Goal: Task Accomplishment & Management: Complete application form

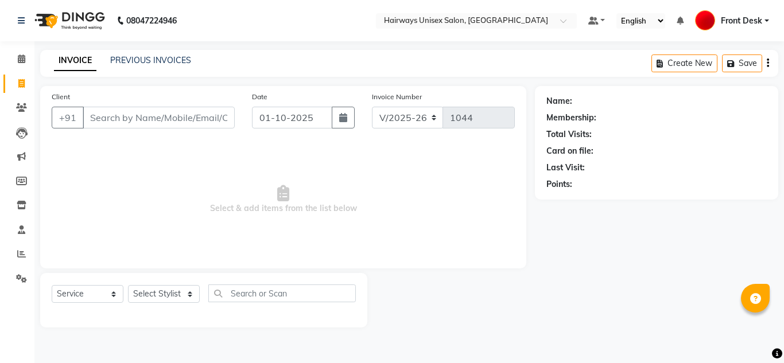
select select "786"
select select "service"
click at [125, 119] on input "Client" at bounding box center [159, 118] width 152 height 22
click at [107, 118] on input "Client" at bounding box center [159, 118] width 152 height 22
click at [106, 121] on input "Client" at bounding box center [159, 118] width 152 height 22
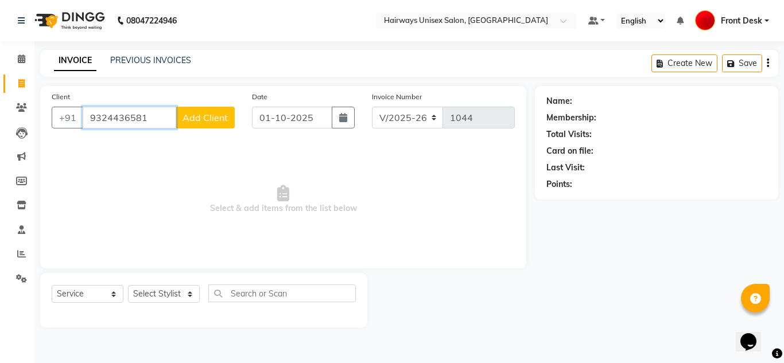
click at [164, 121] on input "9324436581" at bounding box center [130, 118] width 94 height 22
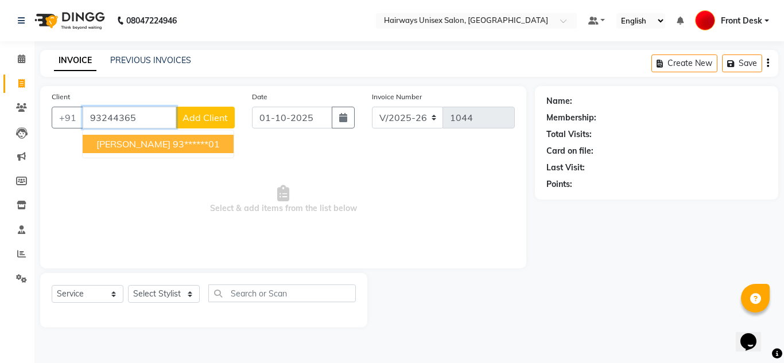
click at [173, 145] on ngb-highlight "93******01" at bounding box center [196, 143] width 47 height 11
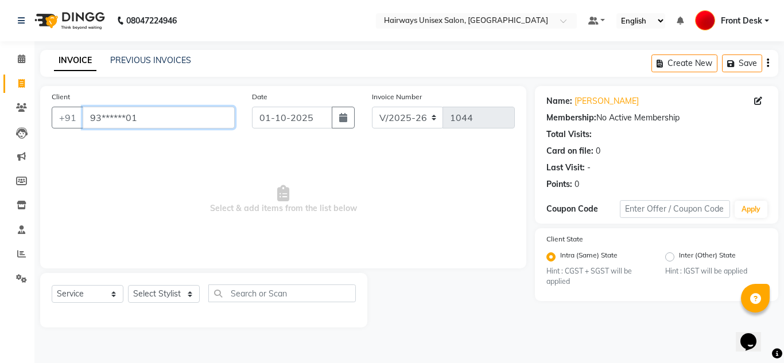
click at [196, 122] on input "93******01" at bounding box center [159, 118] width 152 height 22
type input "9"
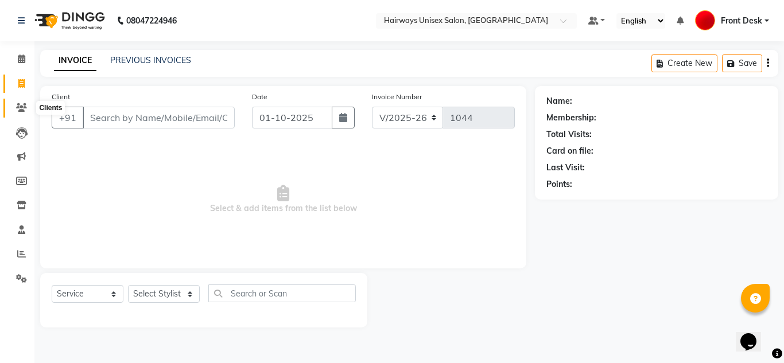
click at [27, 109] on span at bounding box center [21, 108] width 20 height 13
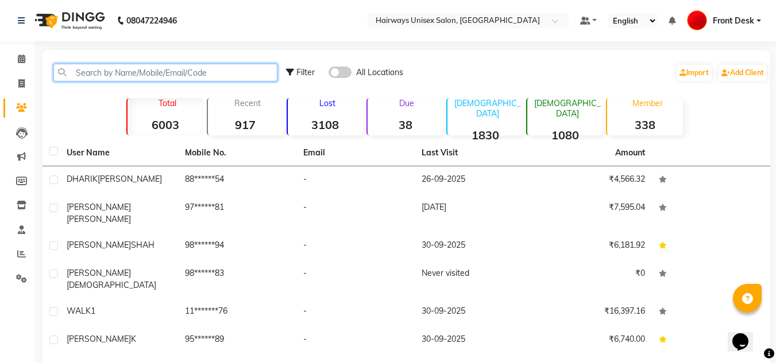
click at [173, 69] on input "text" at bounding box center [165, 73] width 224 height 18
click at [343, 74] on span at bounding box center [339, 72] width 23 height 11
click at [328, 74] on input "checkbox" at bounding box center [328, 74] width 0 height 0
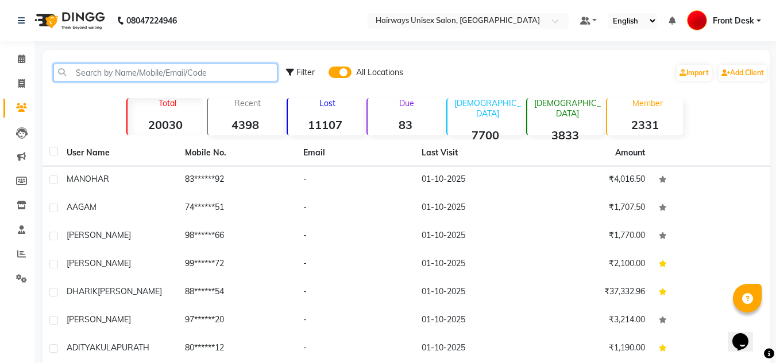
click at [240, 74] on input "text" at bounding box center [165, 73] width 224 height 18
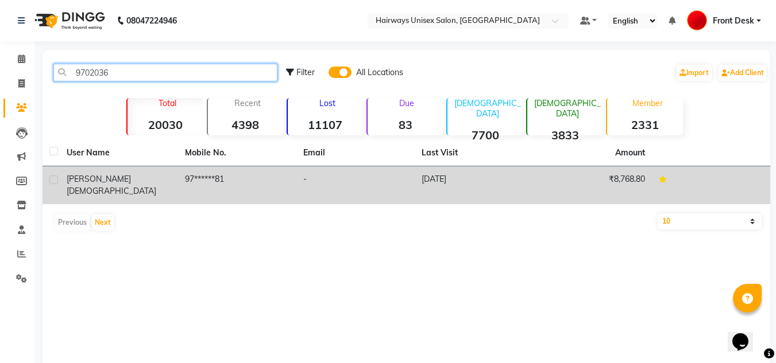
type input "9702036"
click at [267, 185] on td "97******81" at bounding box center [237, 185] width 118 height 38
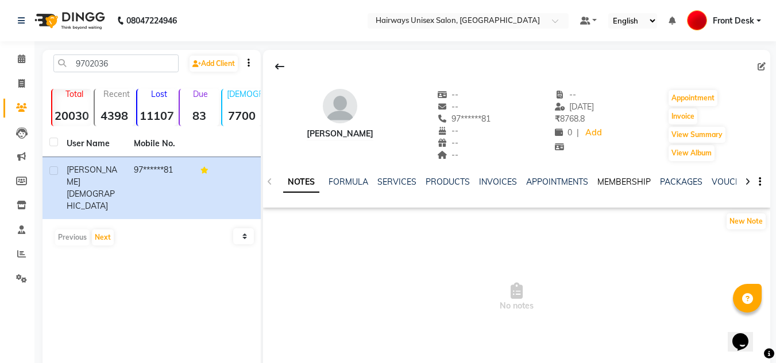
click at [599, 181] on link "MEMBERSHIP" at bounding box center [623, 182] width 53 height 10
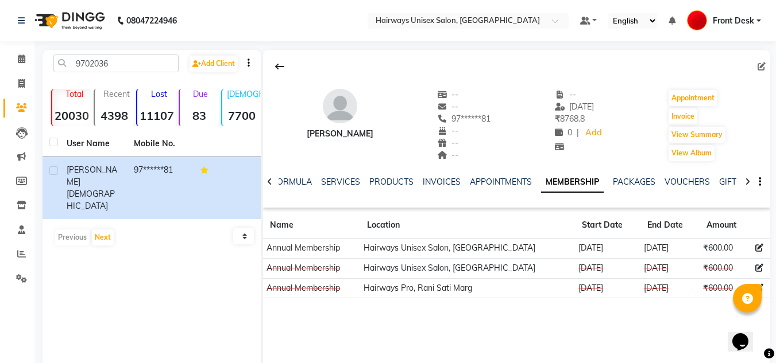
click at [430, 328] on div "[PERSON_NAME] -- -- 97******81 -- -- -- -- [DATE] ₹ 8768.8 0 | Add Appointment …" at bounding box center [516, 222] width 507 height 344
drag, startPoint x: 24, startPoint y: 84, endPoint x: 42, endPoint y: 82, distance: 17.9
click at [24, 84] on icon at bounding box center [21, 83] width 6 height 9
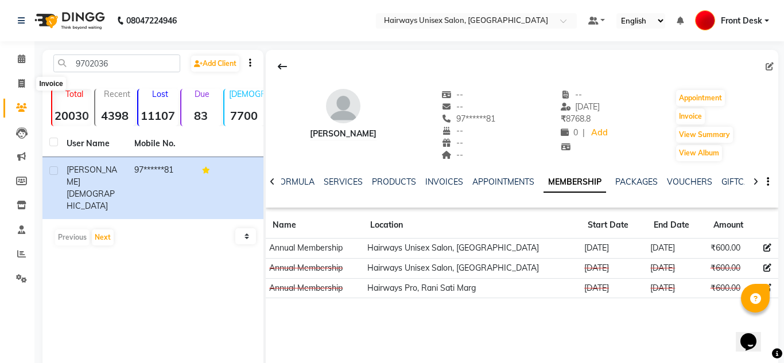
select select "786"
select select "service"
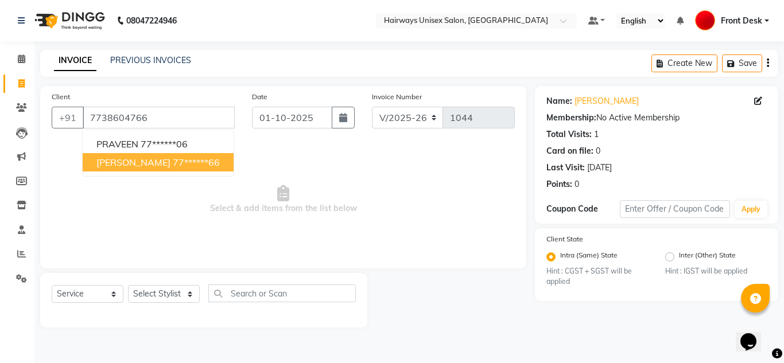
click at [125, 172] on ngb-typeahead-window "PRAVEEN 77******06 [PERSON_NAME] 77******66" at bounding box center [158, 153] width 152 height 47
click at [135, 168] on button "[PERSON_NAME] 77******66" at bounding box center [158, 162] width 151 height 18
type input "77******66"
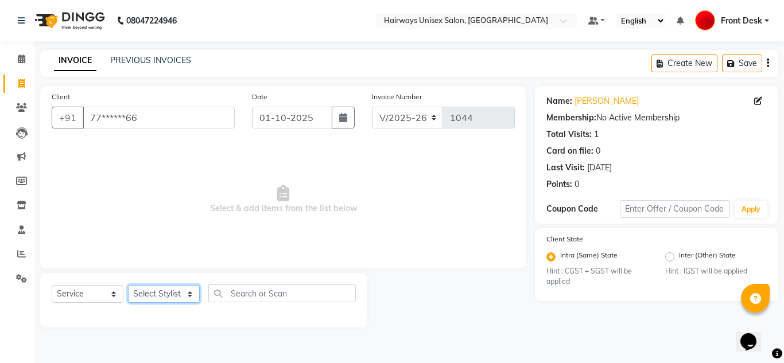
click at [165, 294] on select "Select Stylist [PERSON_NAME] ALIM [PERSON_NAME] Front Desk [PERSON_NAME] [PERSO…" at bounding box center [164, 294] width 72 height 18
select select "54499"
click at [128, 285] on select "Select Stylist [PERSON_NAME] ALIM [PERSON_NAME] Front Desk [PERSON_NAME] [PERSO…" at bounding box center [164, 294] width 72 height 18
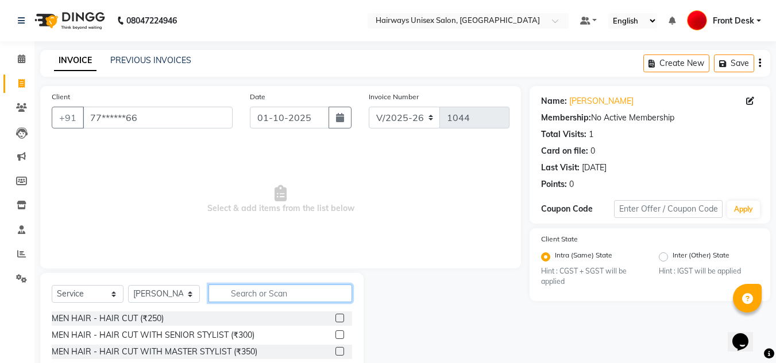
click at [249, 290] on input "text" at bounding box center [280, 294] width 144 height 18
type input "[PERSON_NAME]"
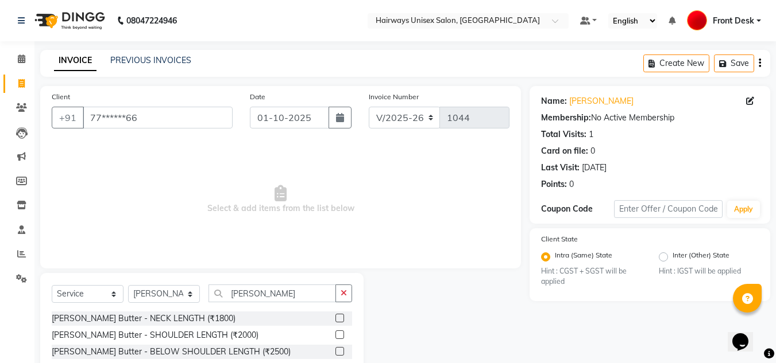
click at [335, 352] on label at bounding box center [339, 351] width 9 height 9
click at [335, 352] on input "checkbox" at bounding box center [338, 351] width 7 height 7
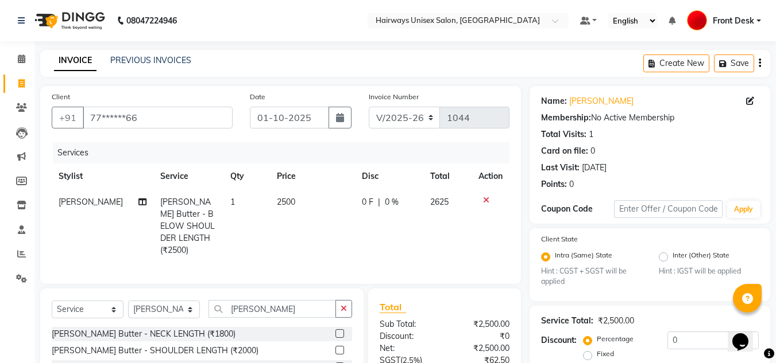
checkbox input "false"
click at [343, 306] on icon "button" at bounding box center [343, 309] width 6 height 8
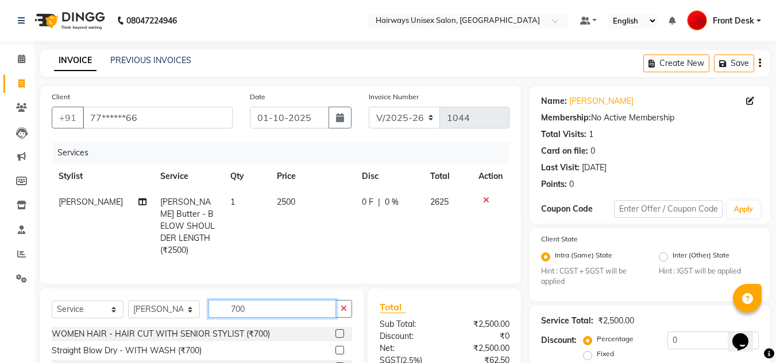
type input "700"
click at [335, 330] on label at bounding box center [339, 334] width 9 height 9
click at [335, 331] on input "checkbox" at bounding box center [338, 334] width 7 height 7
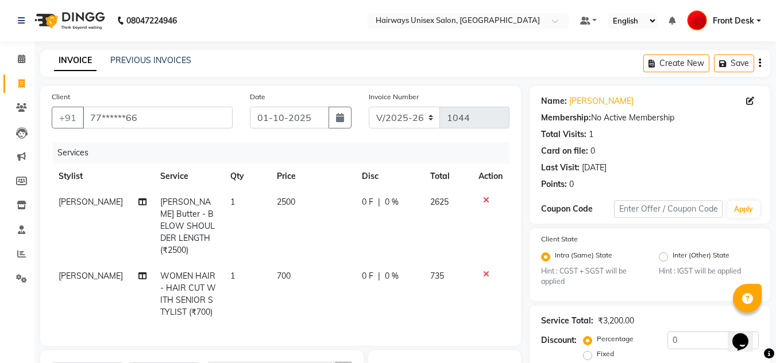
checkbox input "false"
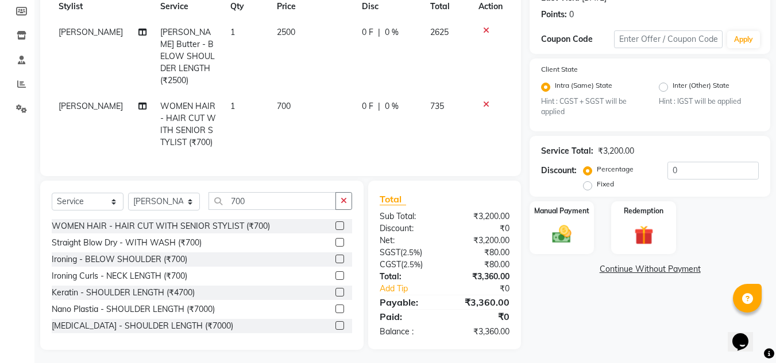
scroll to position [171, 0]
click at [669, 167] on input "0" at bounding box center [712, 170] width 91 height 18
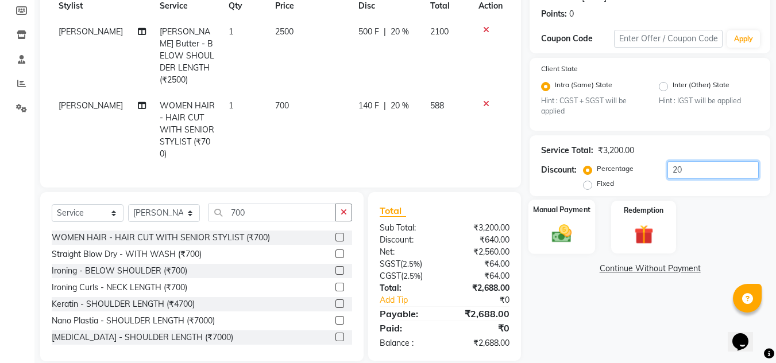
type input "20"
click at [553, 204] on div "Manual Payment" at bounding box center [561, 227] width 67 height 55
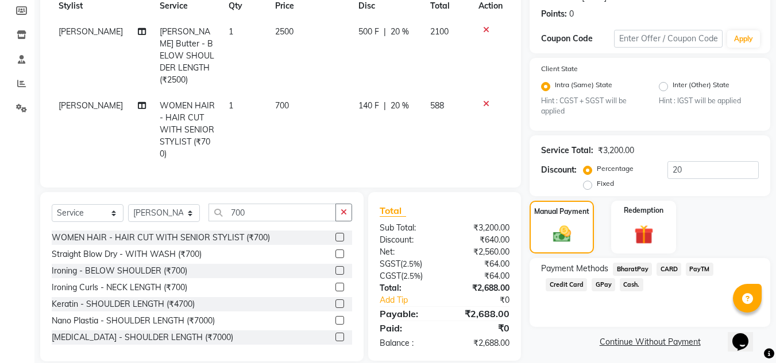
click at [619, 284] on span "Cash." at bounding box center [631, 284] width 24 height 13
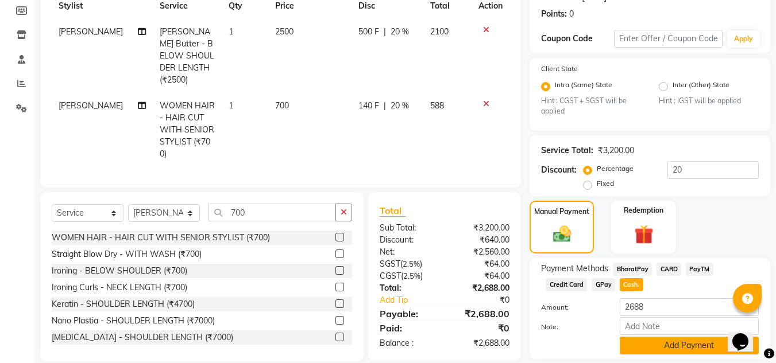
click at [675, 352] on button "Add Payment" at bounding box center [688, 346] width 139 height 18
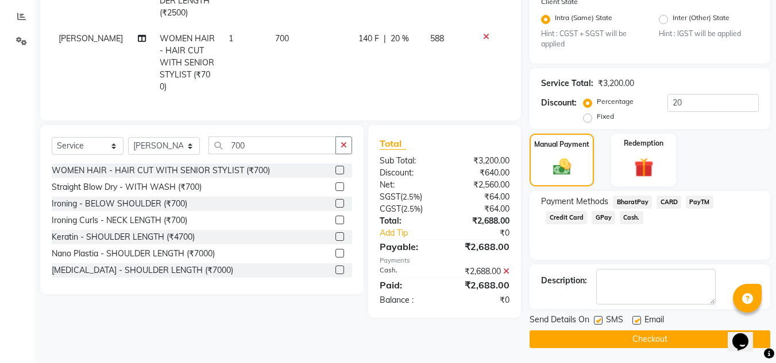
scroll to position [240, 0]
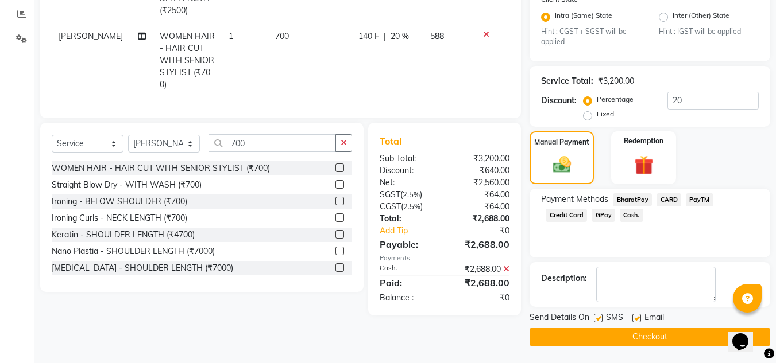
click at [631, 334] on button "Checkout" at bounding box center [649, 337] width 241 height 18
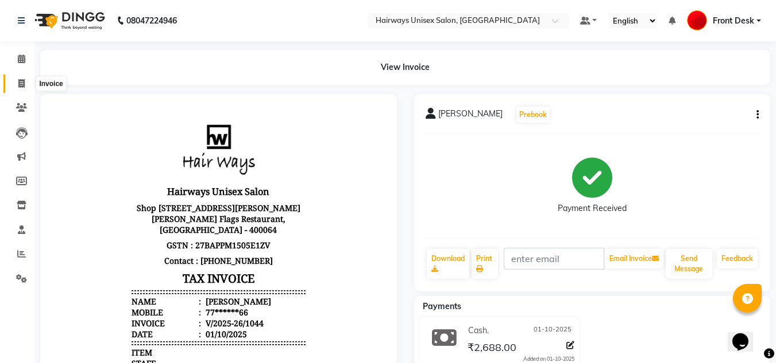
click at [29, 90] on span at bounding box center [21, 84] width 20 height 13
select select "786"
select select "service"
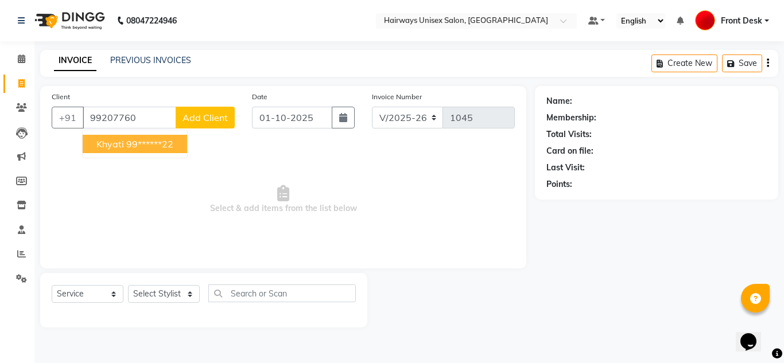
click at [92, 147] on button "[PERSON_NAME] 99******22" at bounding box center [135, 144] width 104 height 18
type input "99******22"
select select "1: Object"
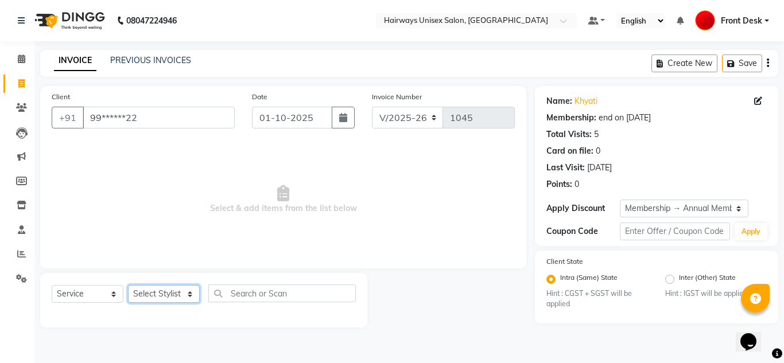
click at [144, 295] on select "Select Stylist [PERSON_NAME] ALIM [PERSON_NAME] Front Desk [PERSON_NAME] [PERSO…" at bounding box center [164, 294] width 72 height 18
select select "13252"
click at [128, 285] on select "Select Stylist [PERSON_NAME] ALIM [PERSON_NAME] Front Desk [PERSON_NAME] [PERSO…" at bounding box center [164, 294] width 72 height 18
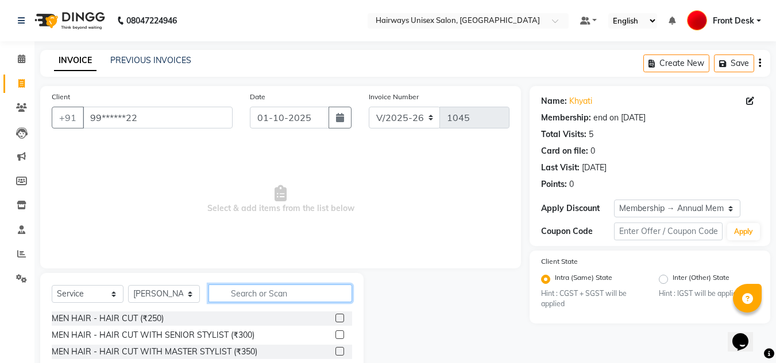
click at [241, 290] on input "text" at bounding box center [280, 294] width 144 height 18
type input "IRO"
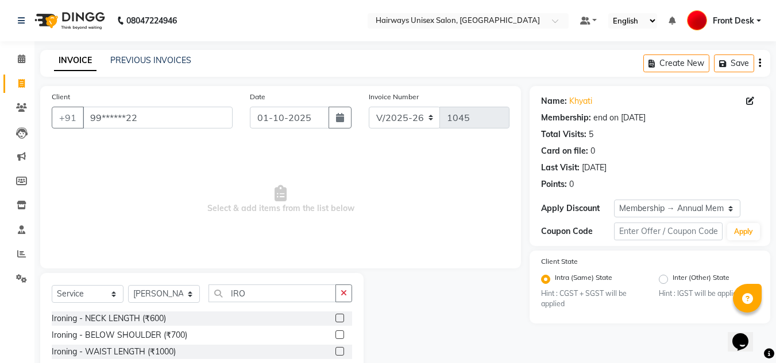
click at [335, 351] on label at bounding box center [339, 351] width 9 height 9
click at [335, 351] on input "checkbox" at bounding box center [338, 351] width 7 height 7
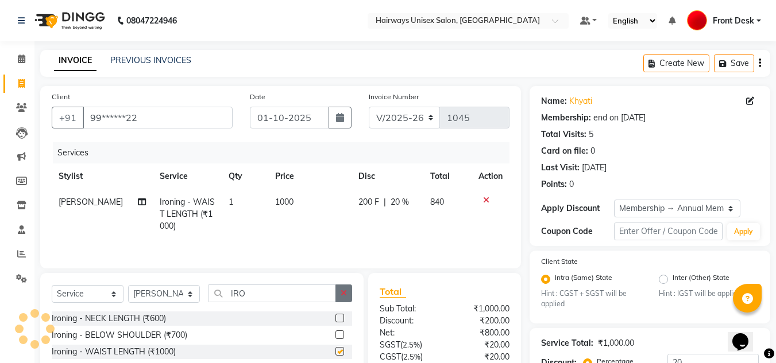
checkbox input "false"
click at [347, 296] on icon "button" at bounding box center [343, 293] width 6 height 8
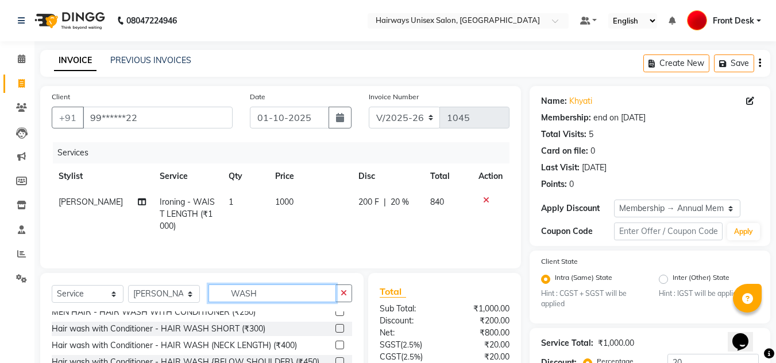
scroll to position [35, 0]
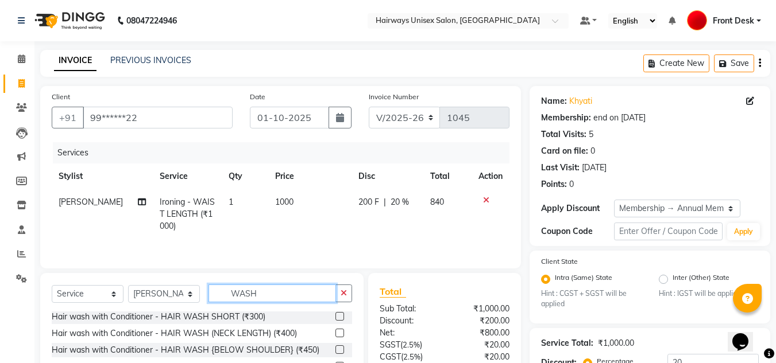
type input "WASH"
click at [335, 351] on label at bounding box center [339, 350] width 9 height 9
click at [335, 351] on input "checkbox" at bounding box center [338, 350] width 7 height 7
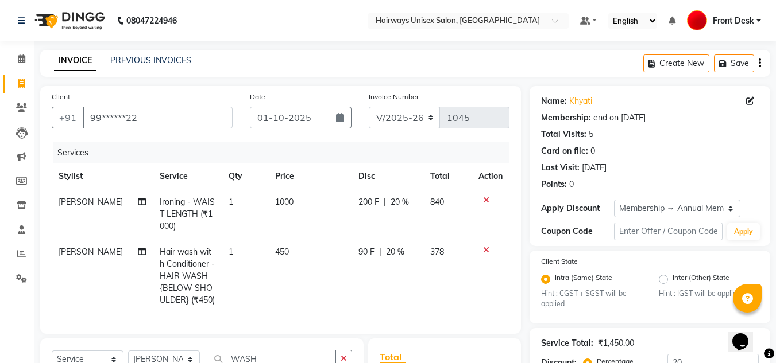
checkbox input "false"
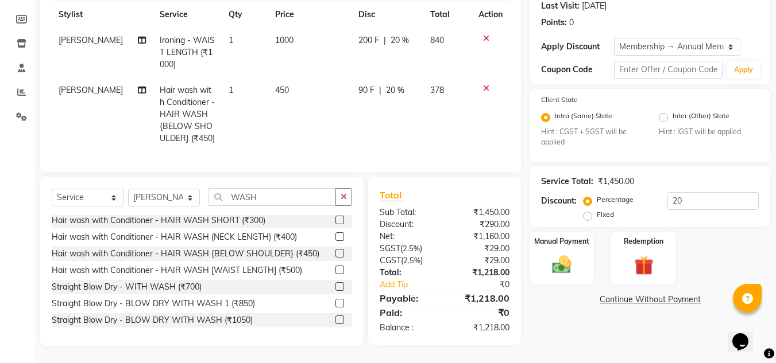
scroll to position [171, 0]
click at [552, 254] on img at bounding box center [561, 265] width 32 height 23
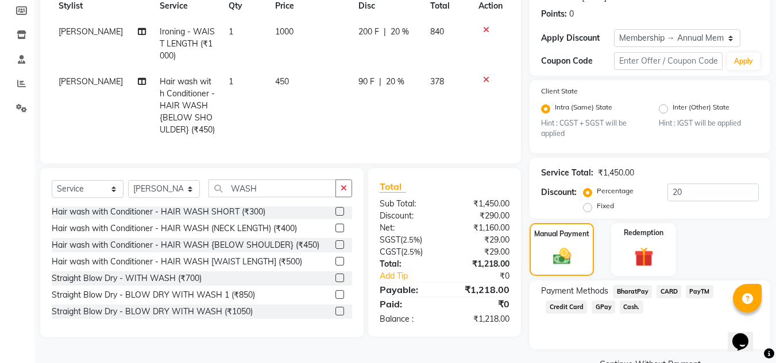
click at [619, 309] on span "Cash." at bounding box center [631, 307] width 24 height 13
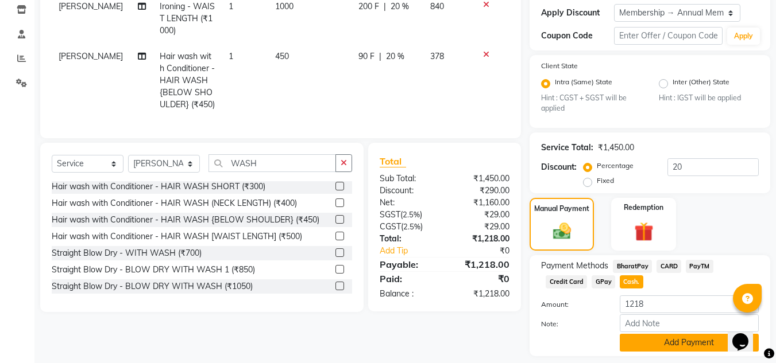
scroll to position [230, 0]
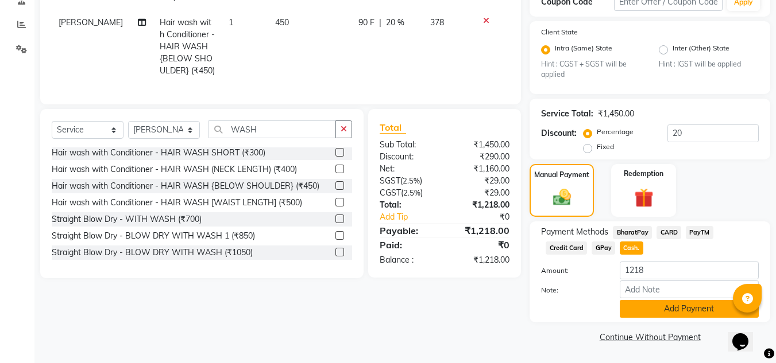
click at [677, 309] on button "Add Payment" at bounding box center [688, 309] width 139 height 18
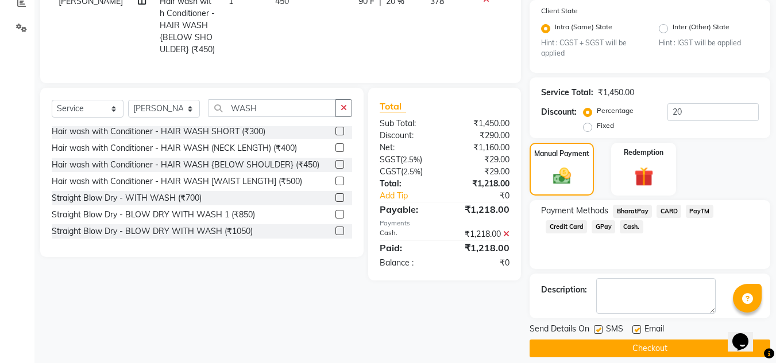
scroll to position [262, 0]
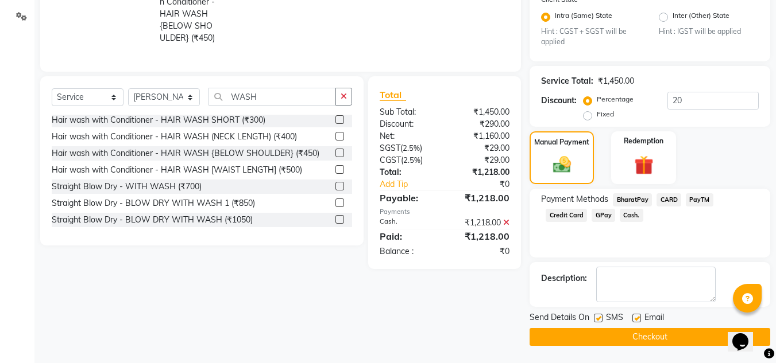
click at [613, 333] on button "Checkout" at bounding box center [649, 337] width 241 height 18
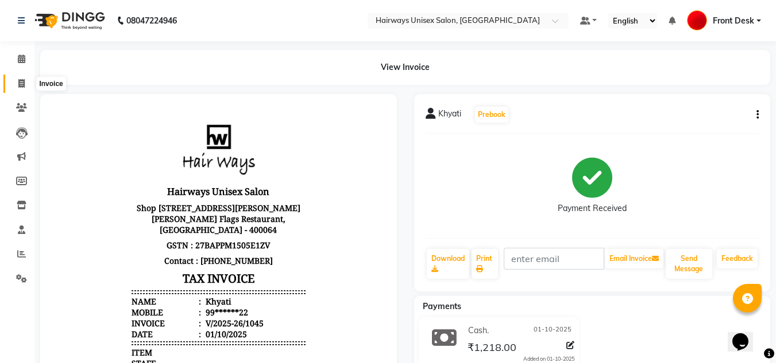
click at [20, 88] on span at bounding box center [21, 84] width 20 height 13
select select "service"
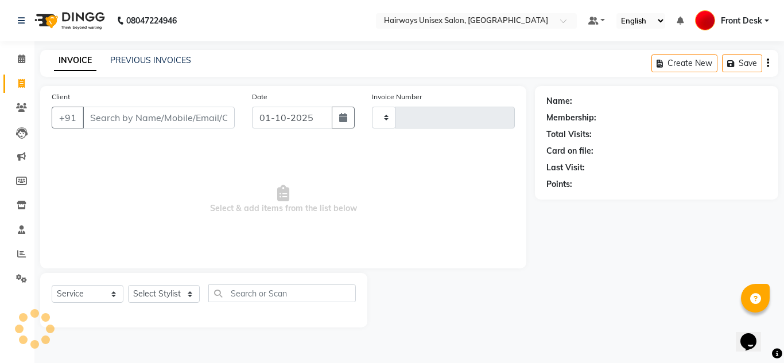
type input "1046"
select select "786"
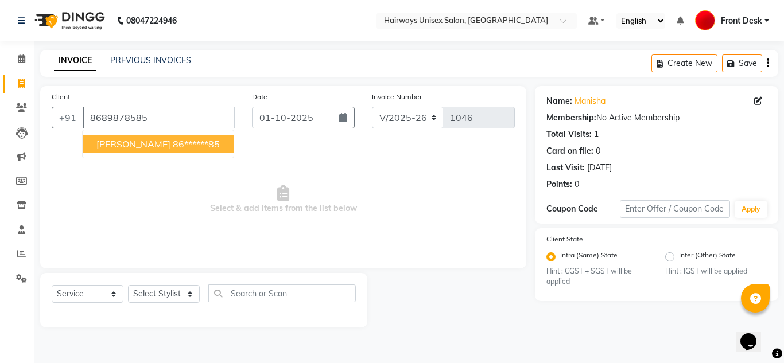
click at [171, 150] on button "[PERSON_NAME] 86******85" at bounding box center [158, 144] width 151 height 18
type input "86******85"
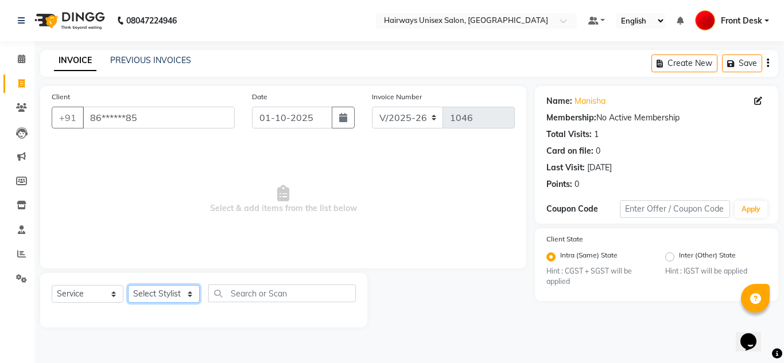
click at [165, 302] on select "Select Stylist [PERSON_NAME] ALIM [PERSON_NAME] Front Desk [PERSON_NAME] [PERSO…" at bounding box center [164, 294] width 72 height 18
select select "13394"
click at [128, 285] on select "Select Stylist [PERSON_NAME] ALIM [PERSON_NAME] Front Desk [PERSON_NAME] [PERSO…" at bounding box center [164, 294] width 72 height 18
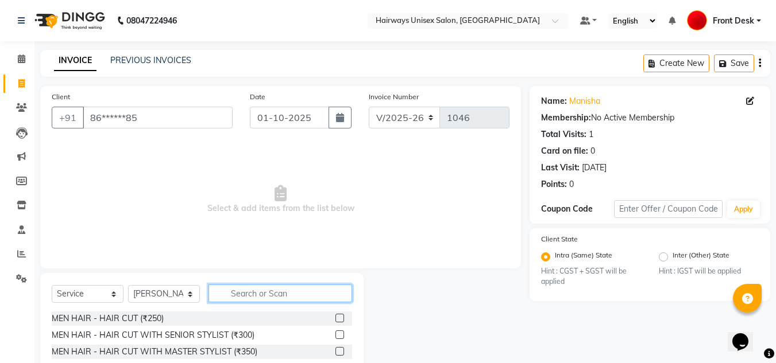
click at [287, 296] on input "text" at bounding box center [280, 294] width 144 height 18
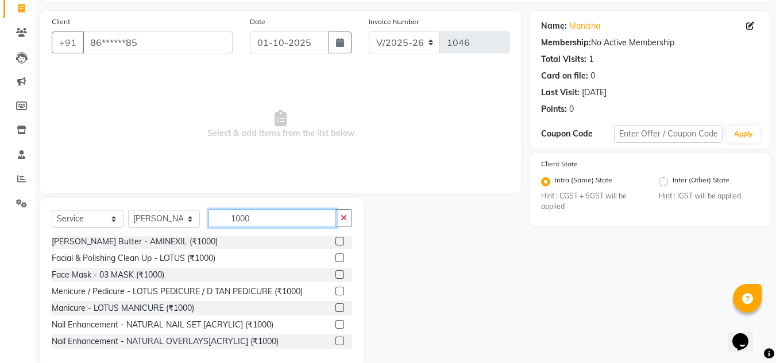
scroll to position [96, 0]
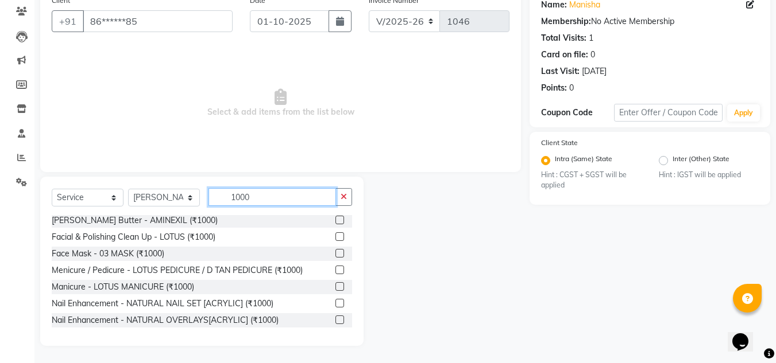
type input "1000"
click at [335, 304] on label at bounding box center [339, 303] width 9 height 9
click at [335, 304] on input "checkbox" at bounding box center [338, 303] width 7 height 7
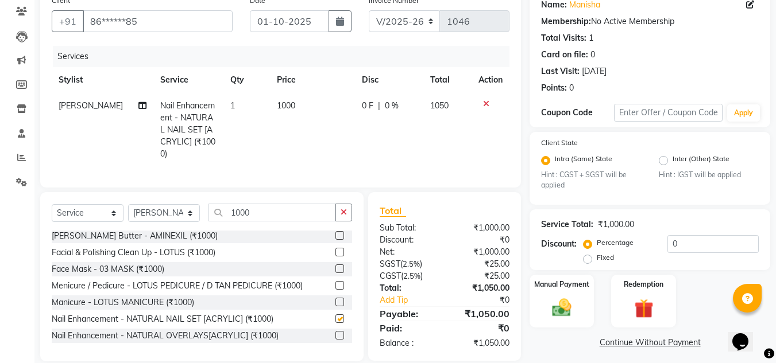
checkbox input "false"
click at [550, 304] on img at bounding box center [561, 308] width 32 height 23
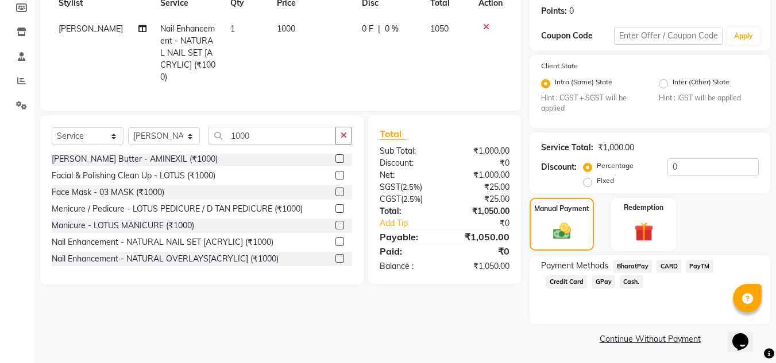
scroll to position [175, 0]
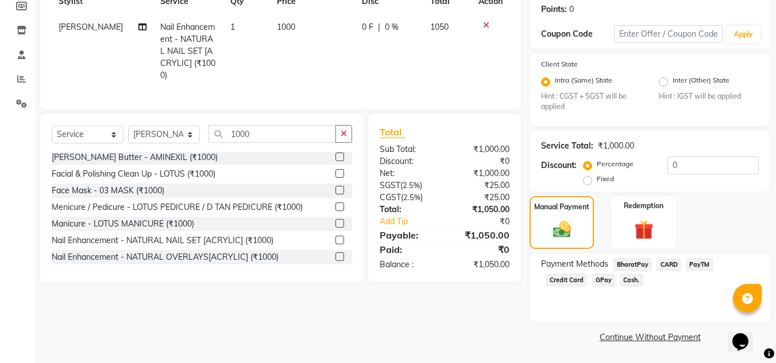
click at [619, 283] on span "Cash." at bounding box center [631, 280] width 24 height 13
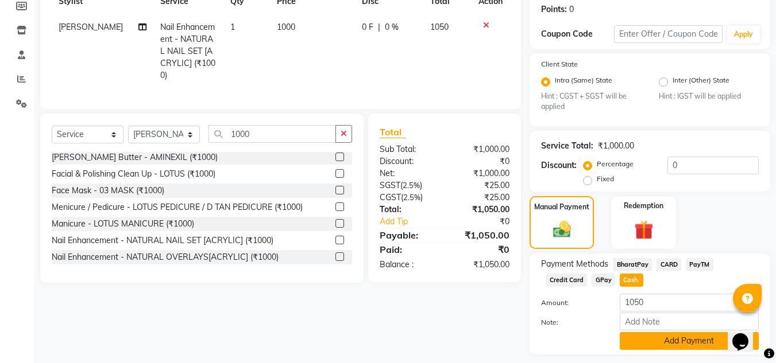
click at [663, 338] on button "Add Payment" at bounding box center [688, 341] width 139 height 18
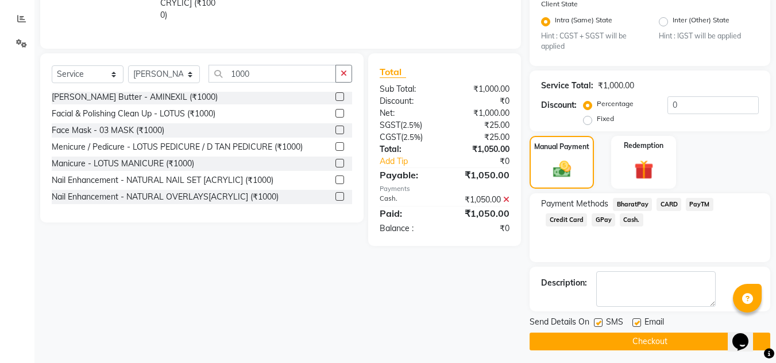
scroll to position [240, 0]
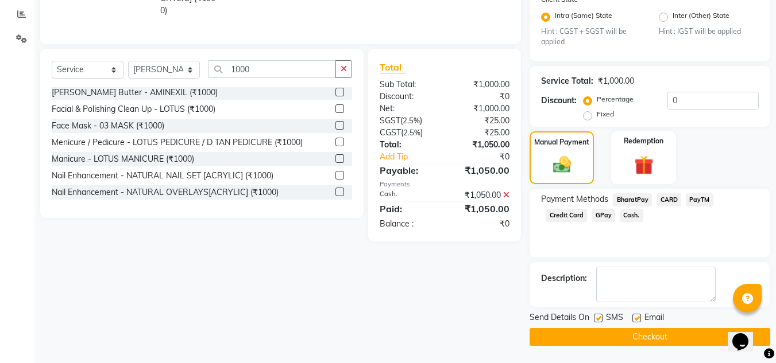
click at [596, 317] on label at bounding box center [598, 318] width 9 height 9
click at [596, 317] on input "checkbox" at bounding box center [597, 318] width 7 height 7
checkbox input "false"
click at [593, 340] on button "Checkout" at bounding box center [649, 337] width 241 height 18
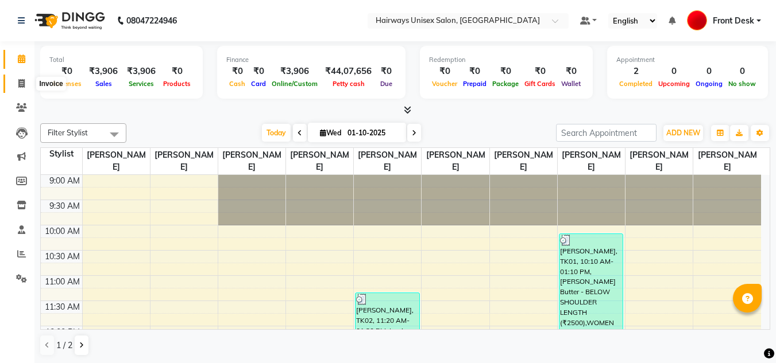
click at [24, 86] on icon at bounding box center [21, 83] width 6 height 9
select select "service"
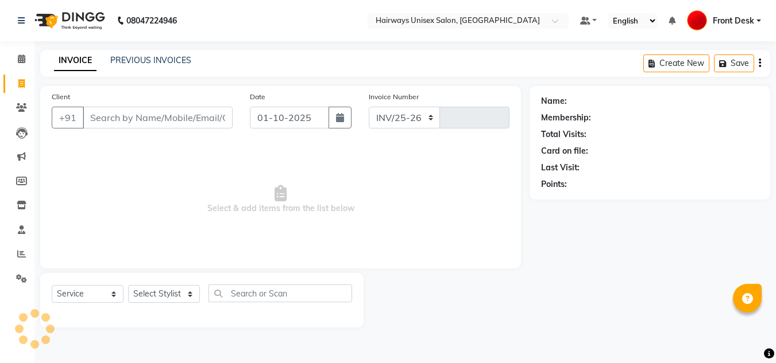
select select "786"
type input "1046"
